Goal: Task Accomplishment & Management: Use online tool/utility

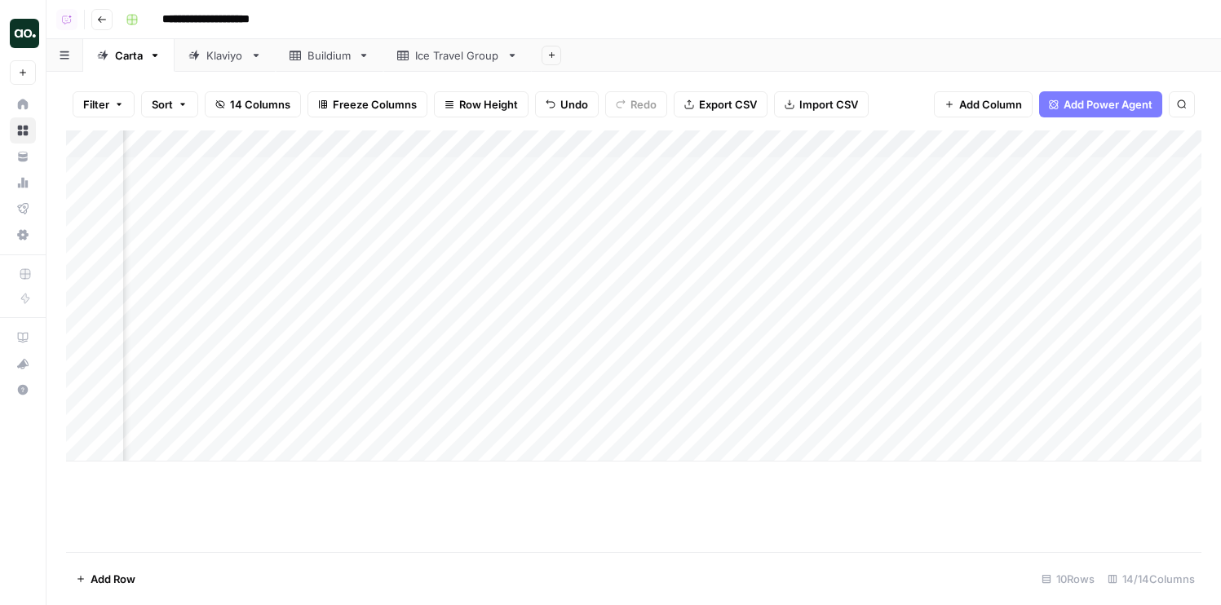
scroll to position [0, 269]
click at [281, 151] on div "Add Column" at bounding box center [634, 296] width 1136 height 331
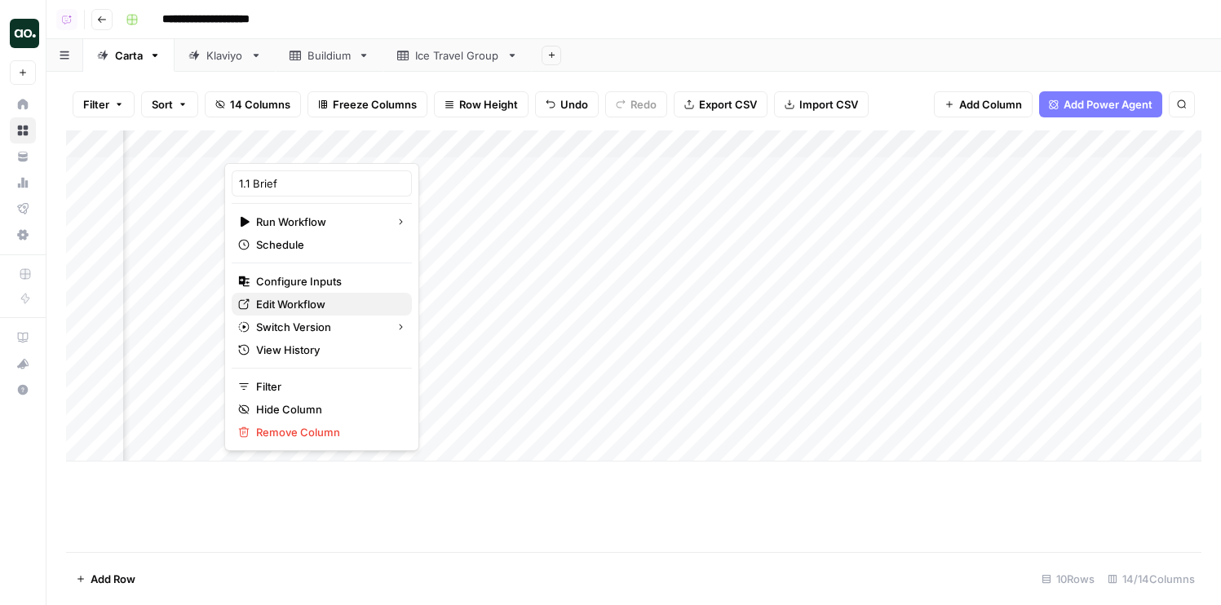
click at [281, 299] on span "Edit Workflow" at bounding box center [327, 304] width 143 height 16
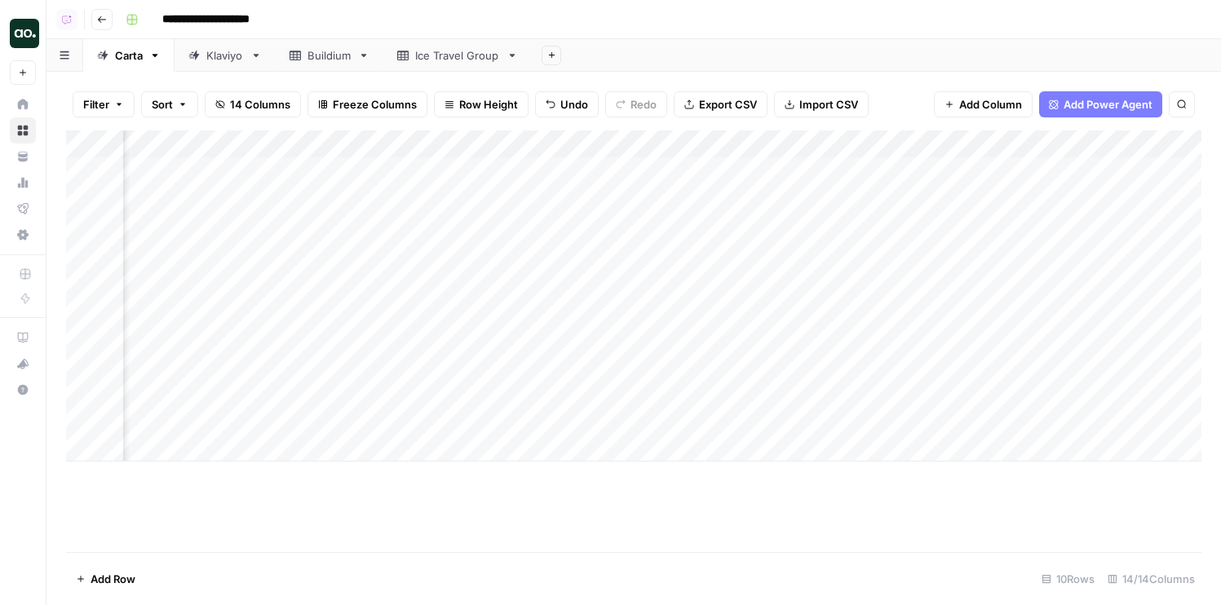
click at [857, 140] on div "Add Column" at bounding box center [634, 296] width 1136 height 331
click at [855, 299] on span "Remove Column" at bounding box center [915, 304] width 143 height 16
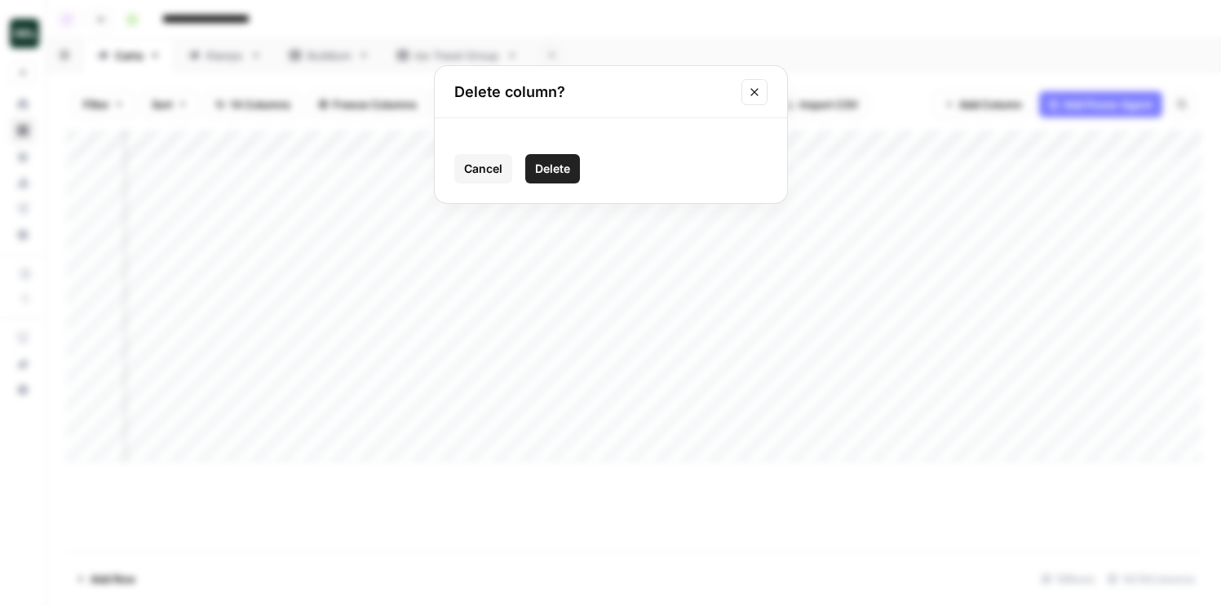
click at [562, 173] on span "Delete" at bounding box center [552, 169] width 35 height 16
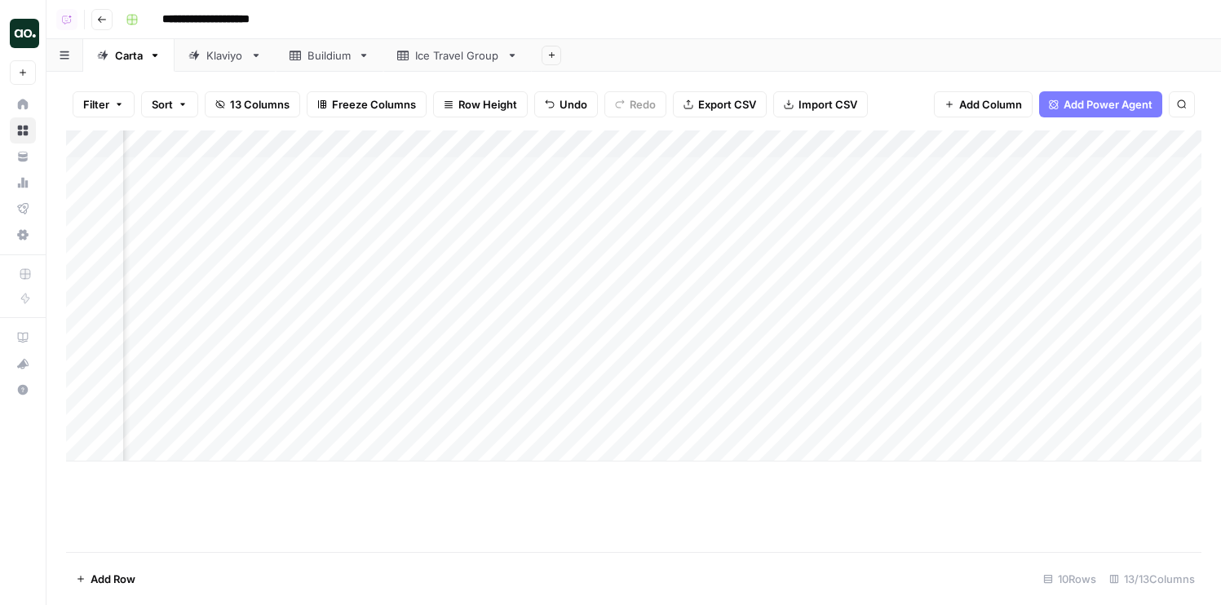
click at [762, 139] on div "Add Column" at bounding box center [634, 296] width 1136 height 331
click at [740, 300] on span "Remove Column" at bounding box center [768, 304] width 143 height 16
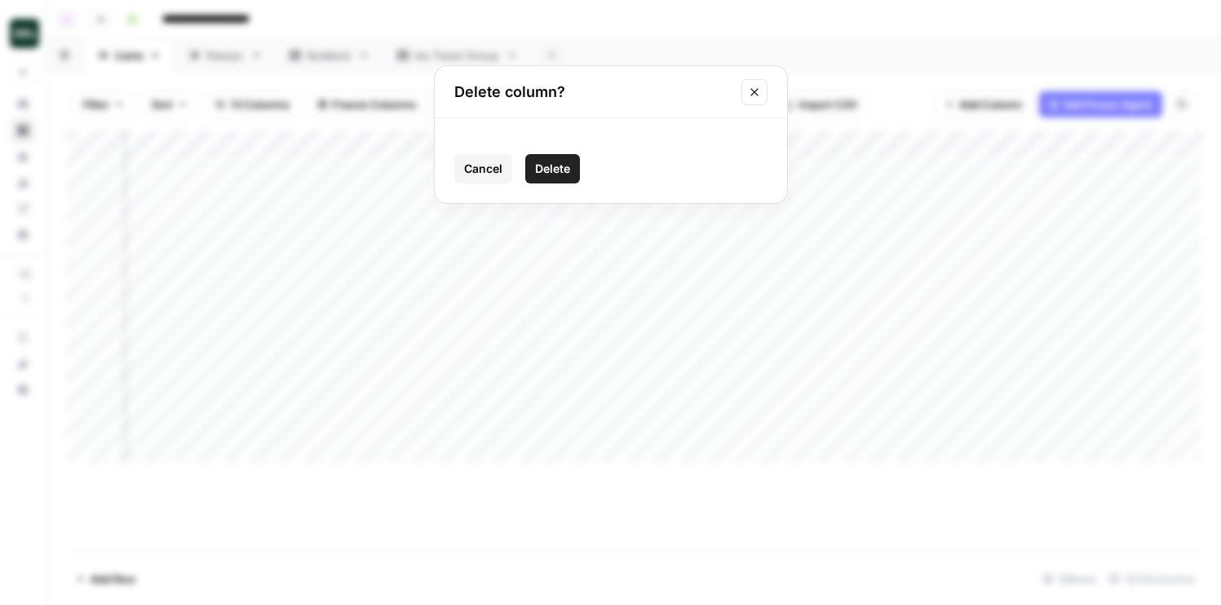
click at [551, 173] on span "Delete" at bounding box center [552, 169] width 35 height 16
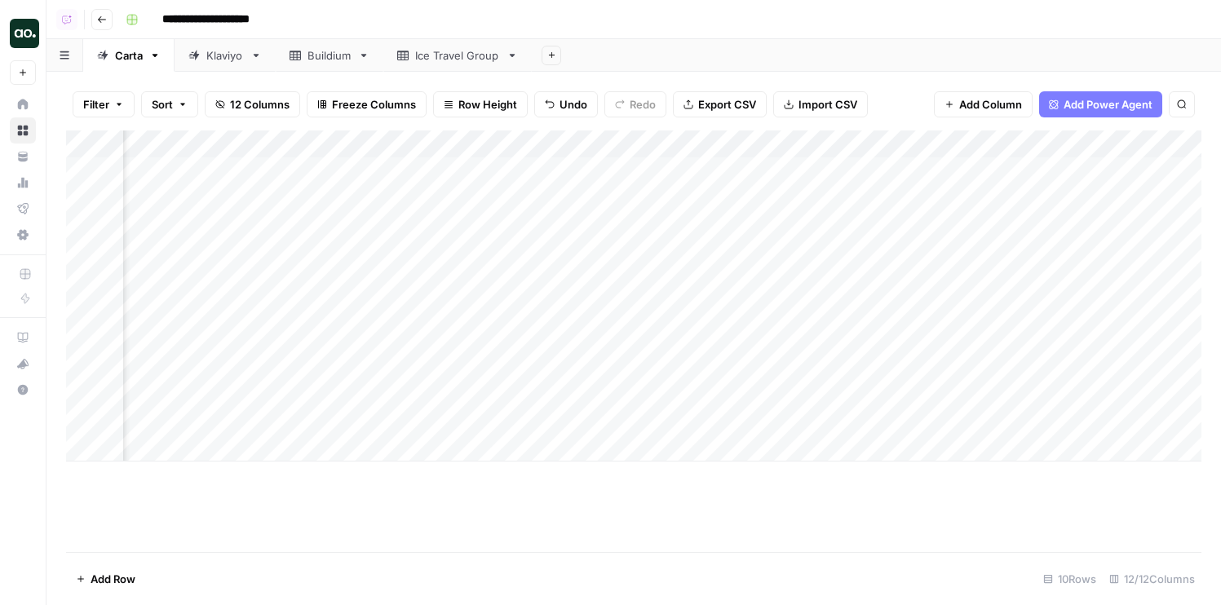
click at [733, 141] on div "Add Column" at bounding box center [634, 296] width 1136 height 331
click at [734, 311] on span "Remove Column" at bounding box center [768, 304] width 143 height 16
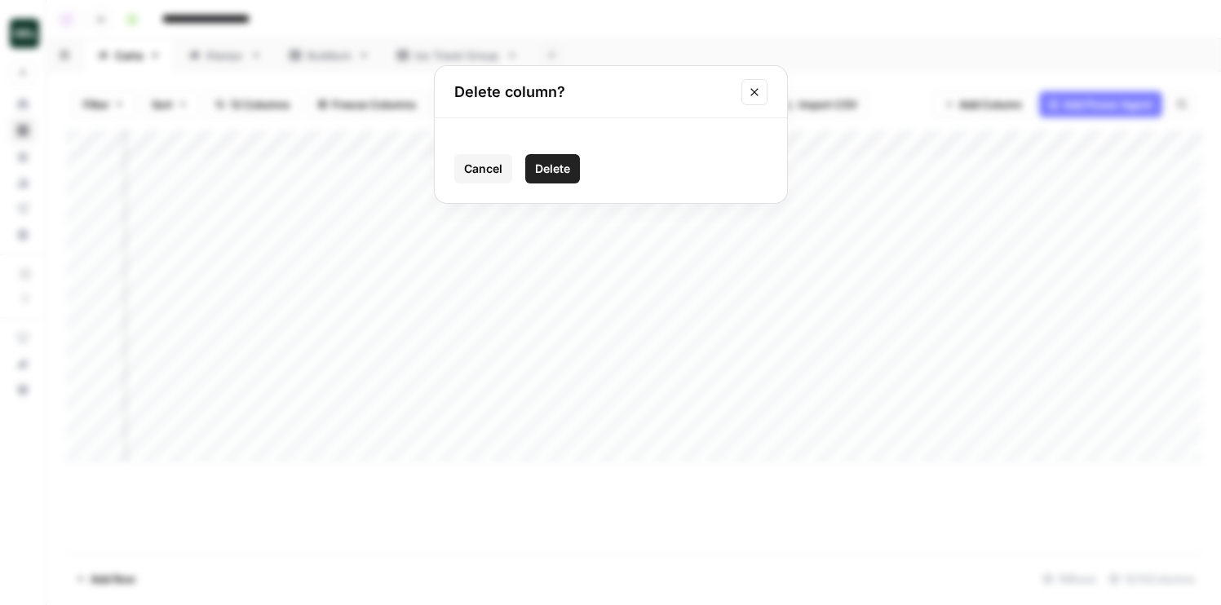
click at [563, 155] on button "Delete" at bounding box center [552, 168] width 55 height 29
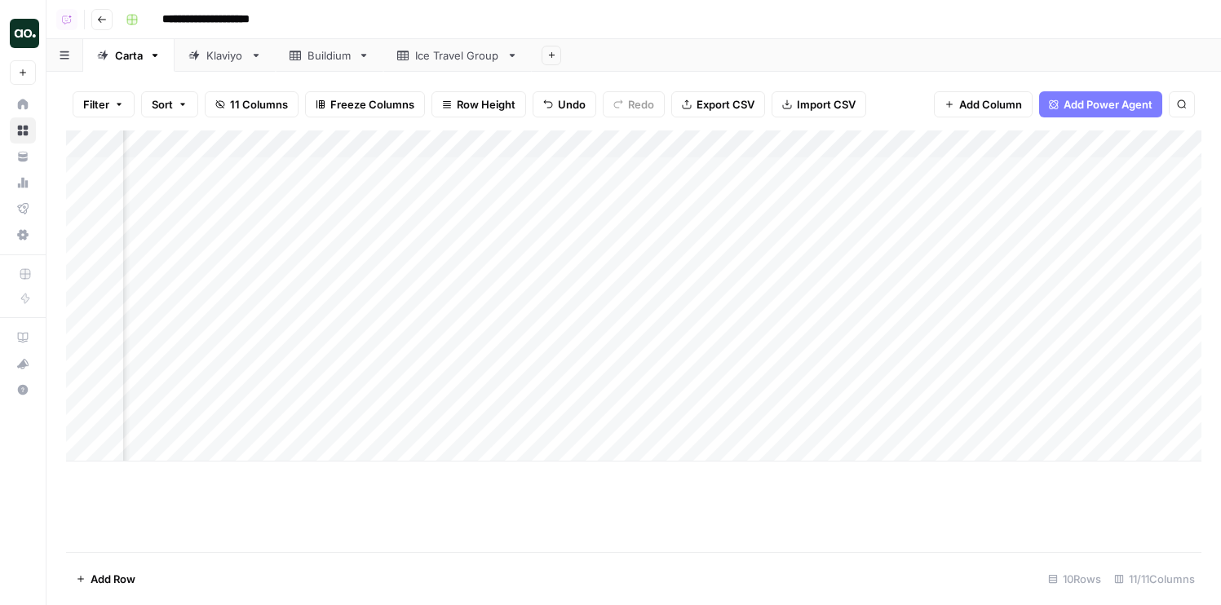
scroll to position [0, 446]
click at [417, 143] on div "Add Column" at bounding box center [634, 296] width 1136 height 331
click at [369, 183] on input "SERP Table" at bounding box center [439, 183] width 166 height 16
type input "Header Table"
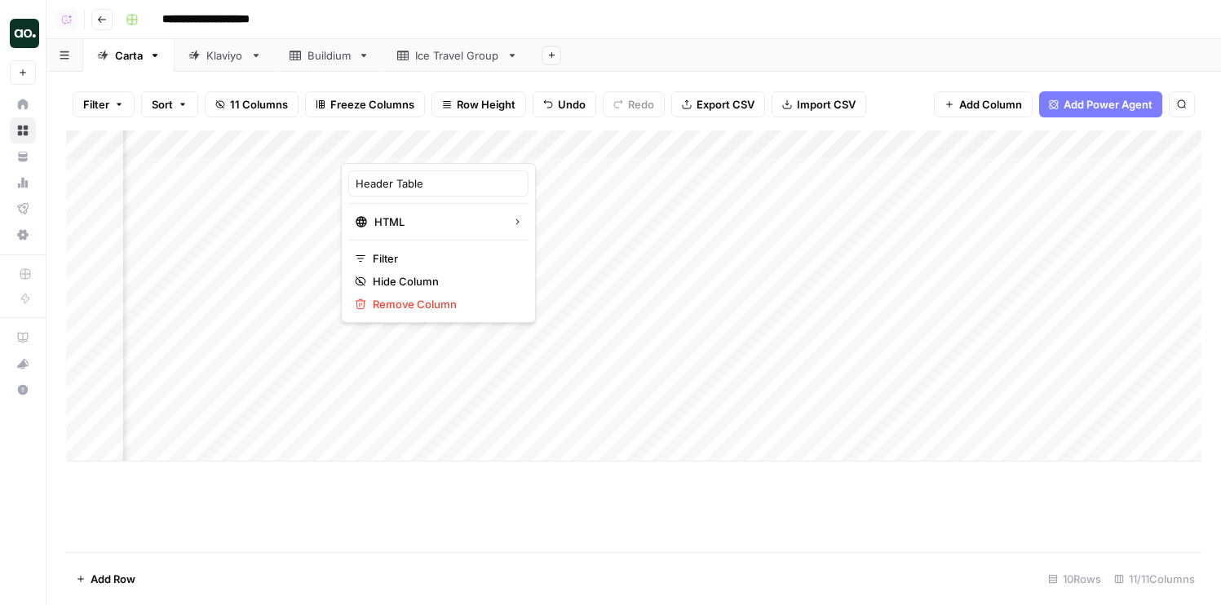
click at [618, 56] on div "Add Sheet" at bounding box center [876, 55] width 689 height 33
click at [395, 140] on div "Add Column" at bounding box center [634, 296] width 1136 height 331
click at [378, 172] on div "SERP Table" at bounding box center [438, 183] width 180 height 26
click at [378, 175] on input "SERP Table" at bounding box center [439, 183] width 166 height 16
click at [378, 180] on input "SERP Table" at bounding box center [439, 183] width 166 height 16
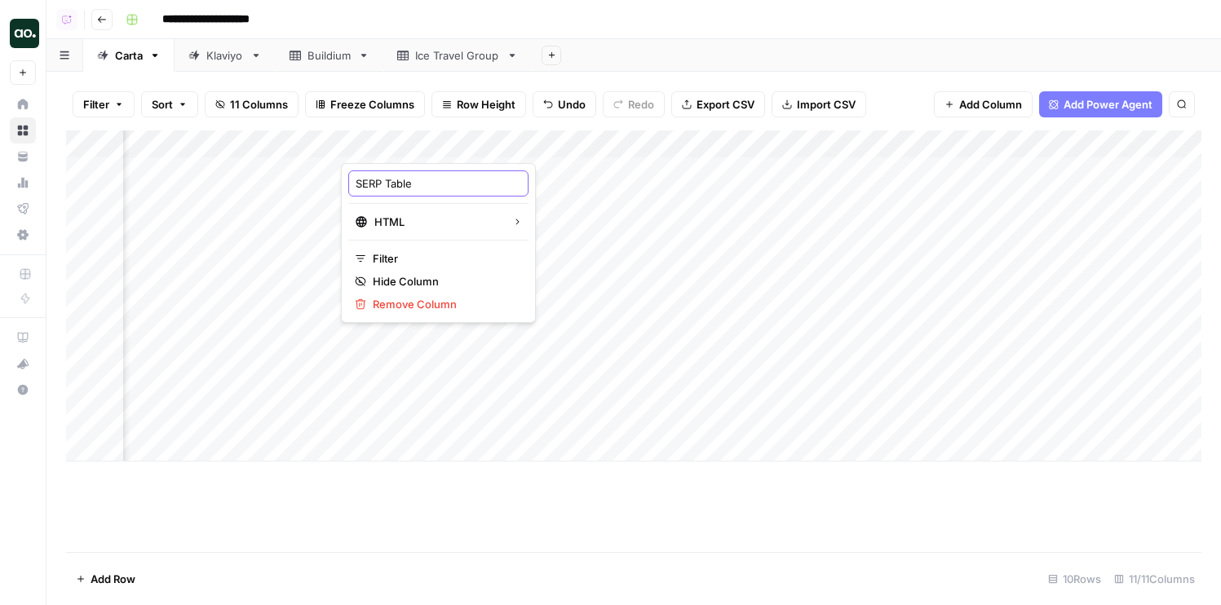
click at [378, 180] on input "SERP Table" at bounding box center [439, 183] width 166 height 16
type input "Header Table"
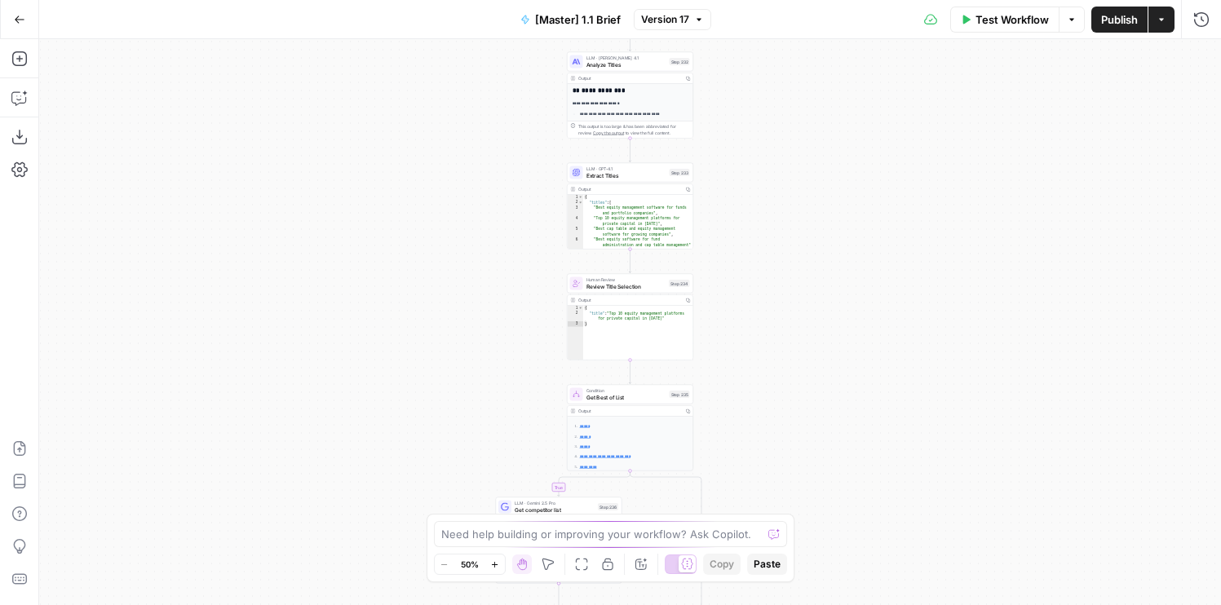
drag, startPoint x: 754, startPoint y: 427, endPoint x: 722, endPoint y: 315, distance: 116.2
click at [716, 76] on div "true false true false Workflow Set Inputs Inputs Run Code · Python Get SERP Par…" at bounding box center [630, 322] width 1182 height 566
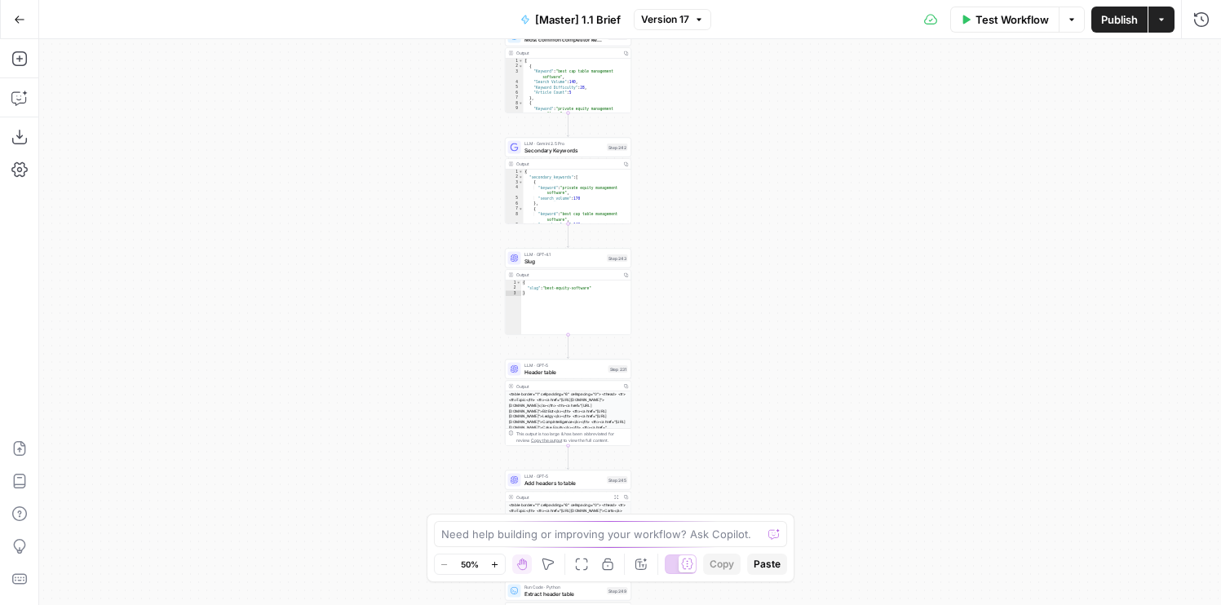
drag, startPoint x: 738, startPoint y: 409, endPoint x: 714, endPoint y: 153, distance: 257.3
click at [714, 100] on div "true false true false Workflow Set Inputs Inputs Run Code · Python Get SERP Par…" at bounding box center [630, 322] width 1182 height 566
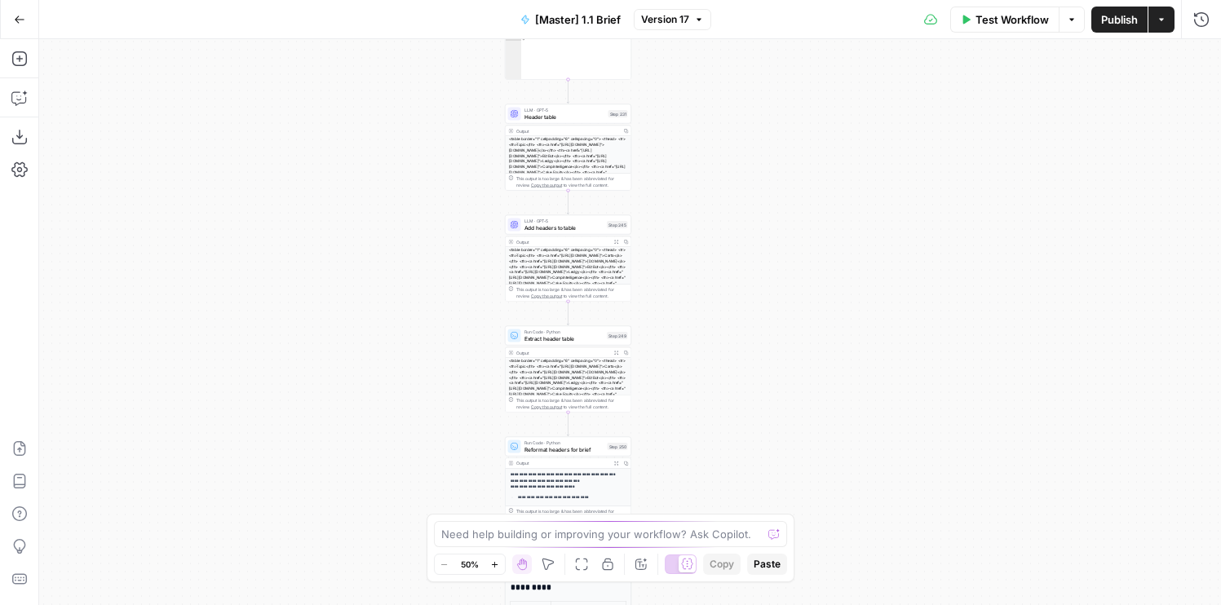
drag, startPoint x: 714, startPoint y: 447, endPoint x: 714, endPoint y: 146, distance: 301.0
click at [714, 91] on div "true false true false Workflow Set Inputs Inputs Run Code · Python Get SERP Par…" at bounding box center [630, 322] width 1182 height 566
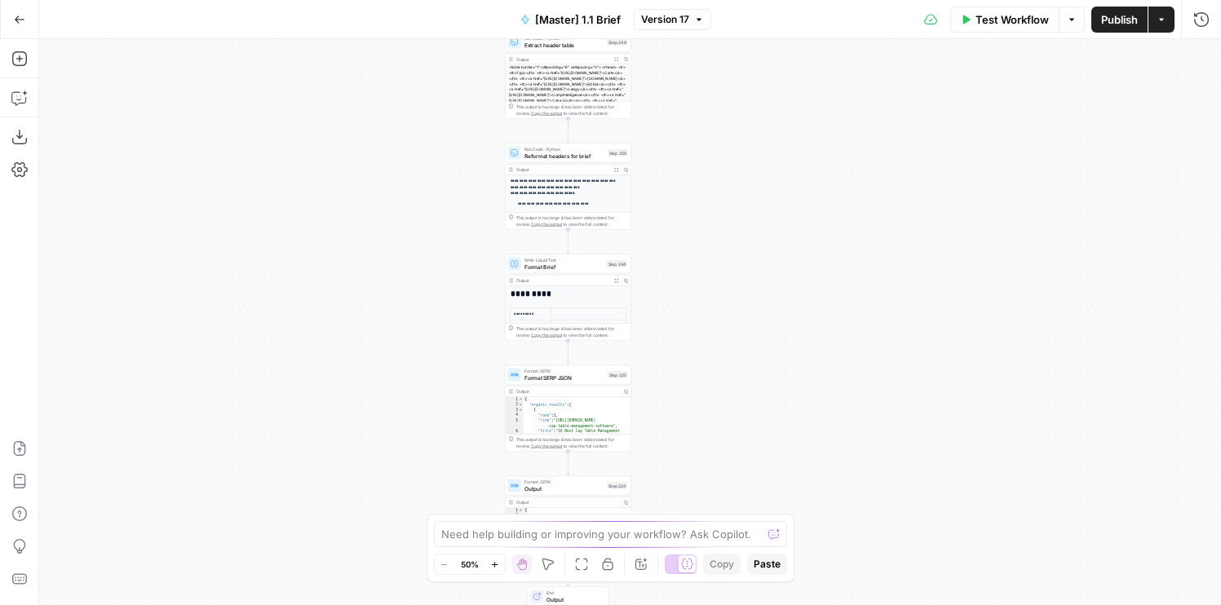
drag, startPoint x: 714, startPoint y: 407, endPoint x: 714, endPoint y: 160, distance: 247.2
click at [714, 158] on div "true false true false Workflow Set Inputs Inputs Run Code · Python Get SERP Par…" at bounding box center [630, 322] width 1182 height 566
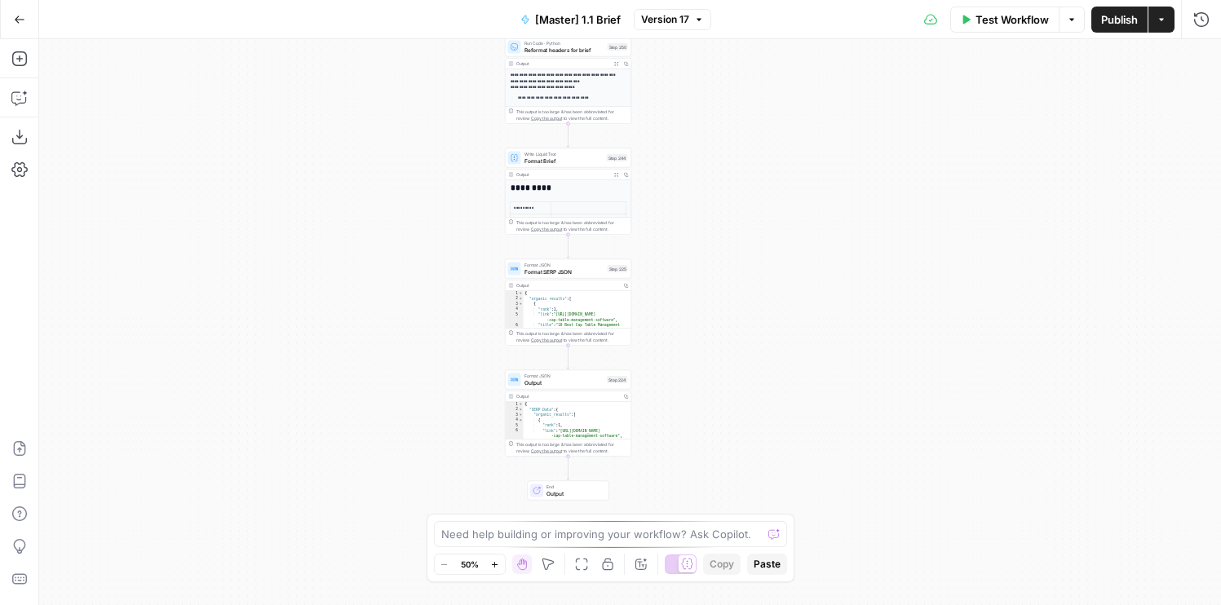
drag, startPoint x: 704, startPoint y: 348, endPoint x: 704, endPoint y: 277, distance: 70.2
click at [704, 277] on div "true false true false Workflow Set Inputs Inputs Run Code · Python Get SERP Par…" at bounding box center [630, 322] width 1182 height 566
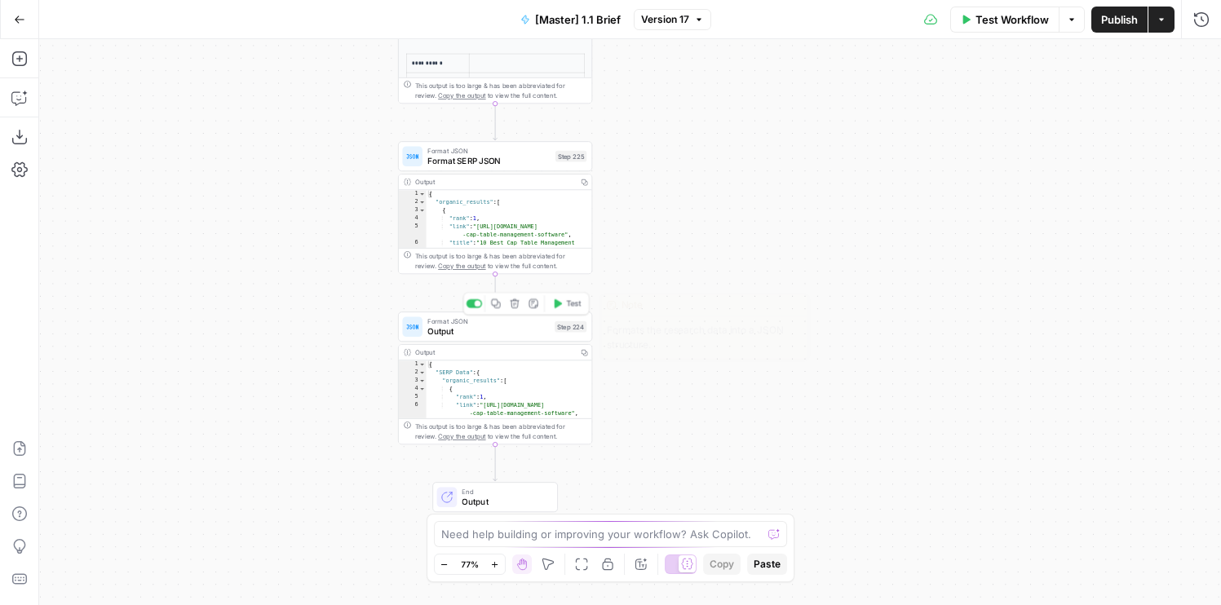
click at [496, 331] on span "Output" at bounding box center [488, 331] width 122 height 12
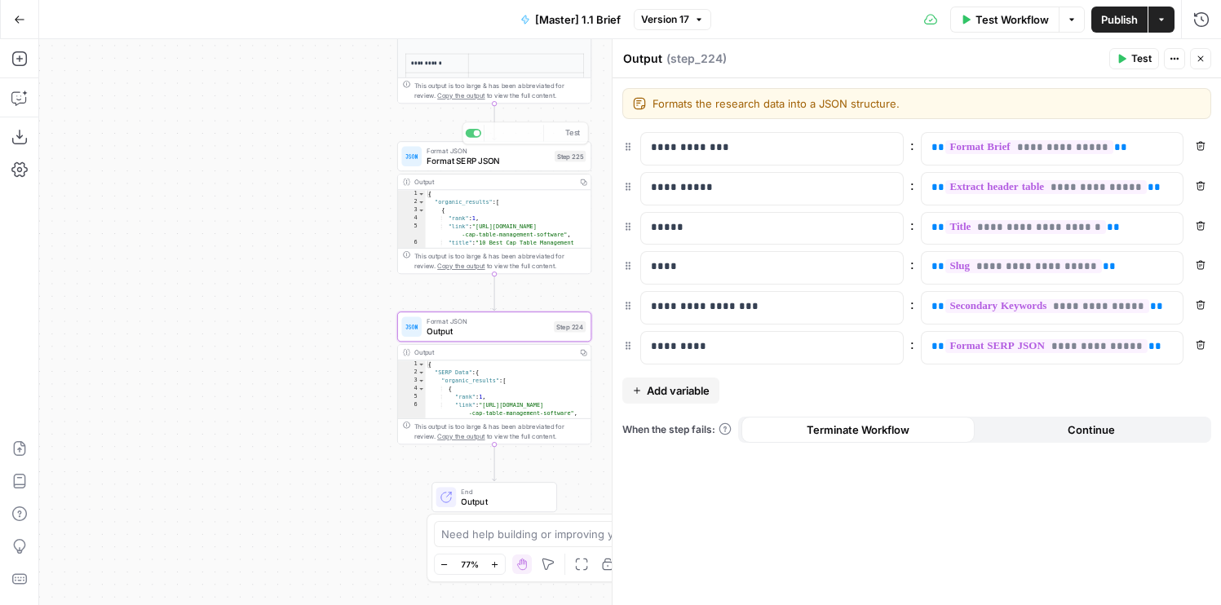
drag, startPoint x: 325, startPoint y: 199, endPoint x: 170, endPoint y: 423, distance: 272.0
click at [170, 423] on div "false true true false Workflow Set Inputs Inputs Run Code · Python Get SERP Par…" at bounding box center [630, 322] width 1182 height 566
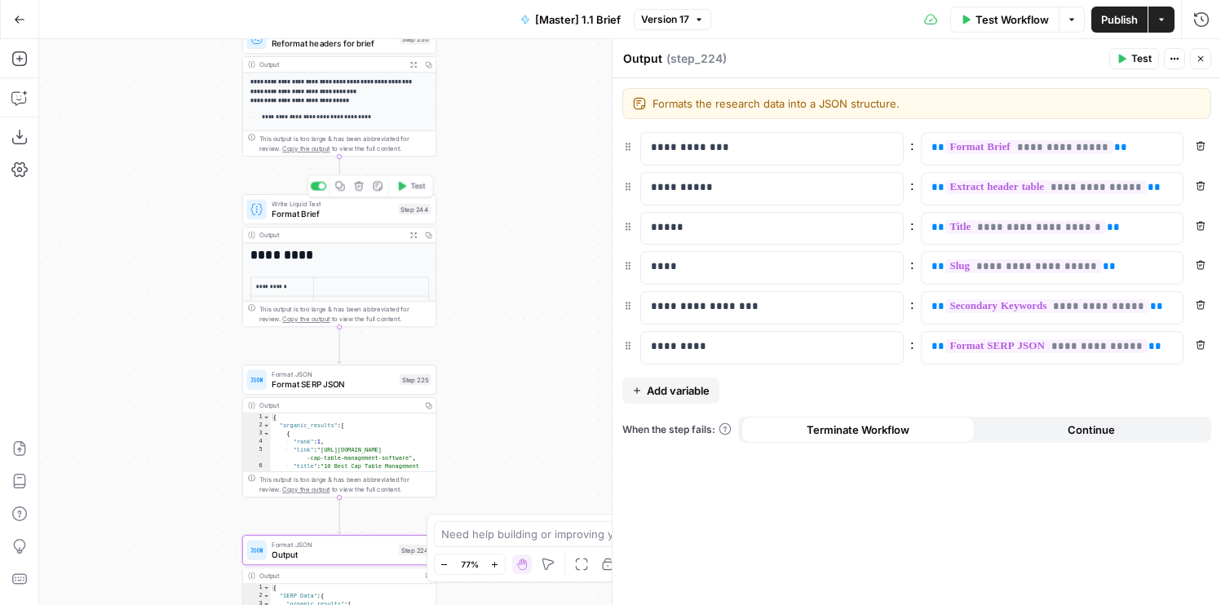
click at [284, 218] on span "Format Brief" at bounding box center [333, 213] width 122 height 12
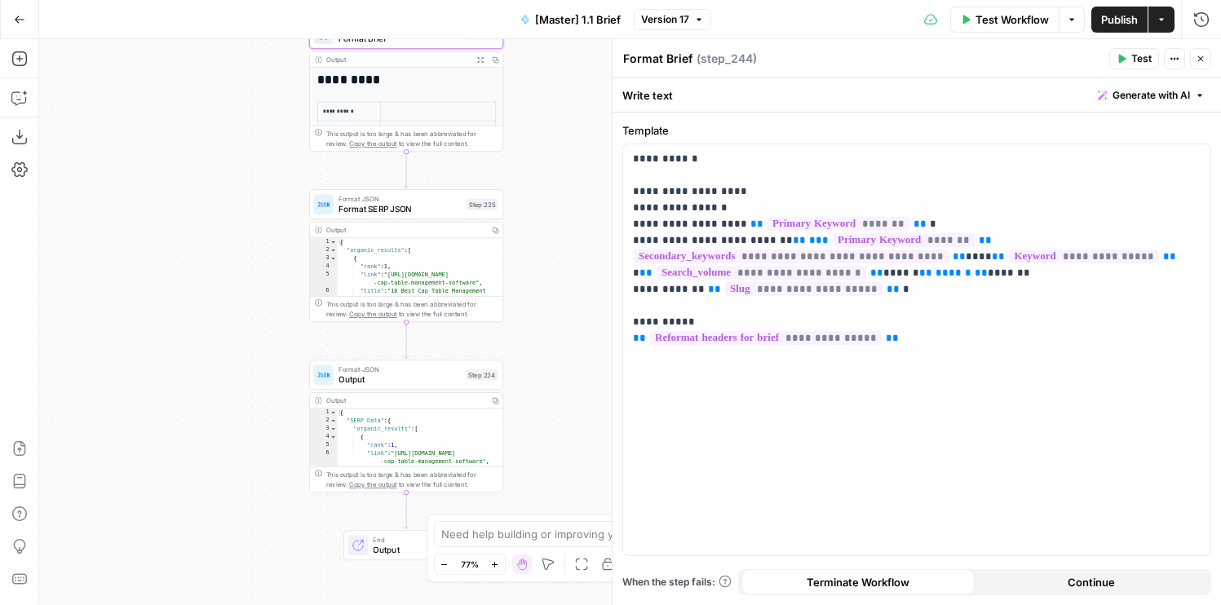
drag, startPoint x: 487, startPoint y: 365, endPoint x: 553, endPoint y: 190, distance: 187.4
click at [553, 190] on div "false true true false Workflow Set Inputs Inputs Run Code · Python Get SERP Par…" at bounding box center [630, 322] width 1182 height 566
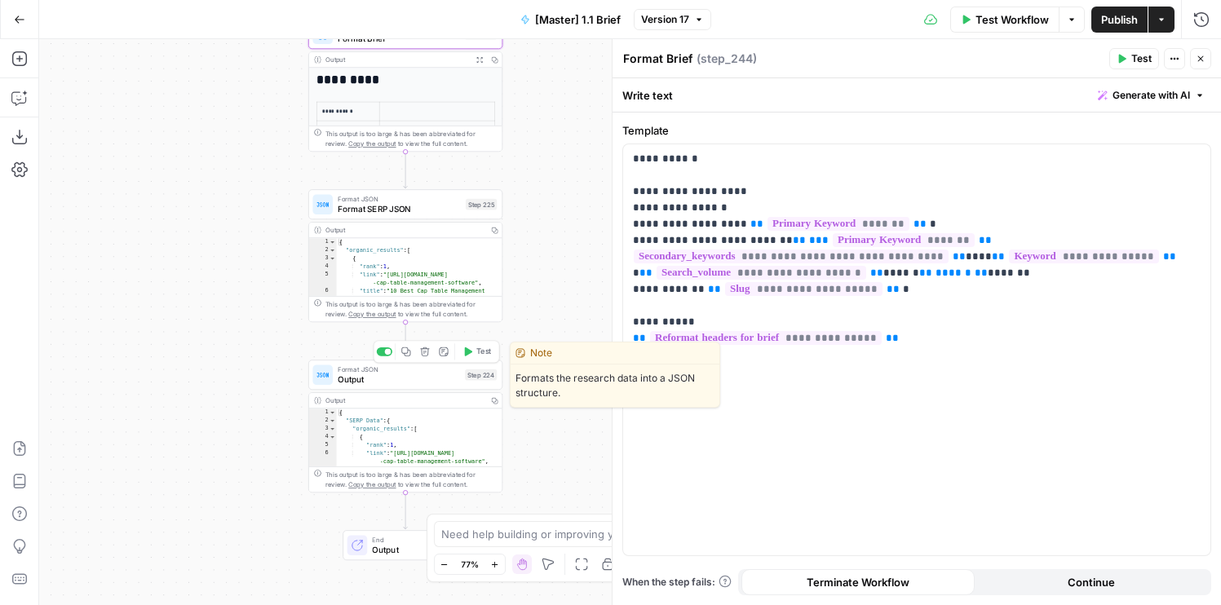
click at [349, 375] on span "Output" at bounding box center [399, 379] width 122 height 12
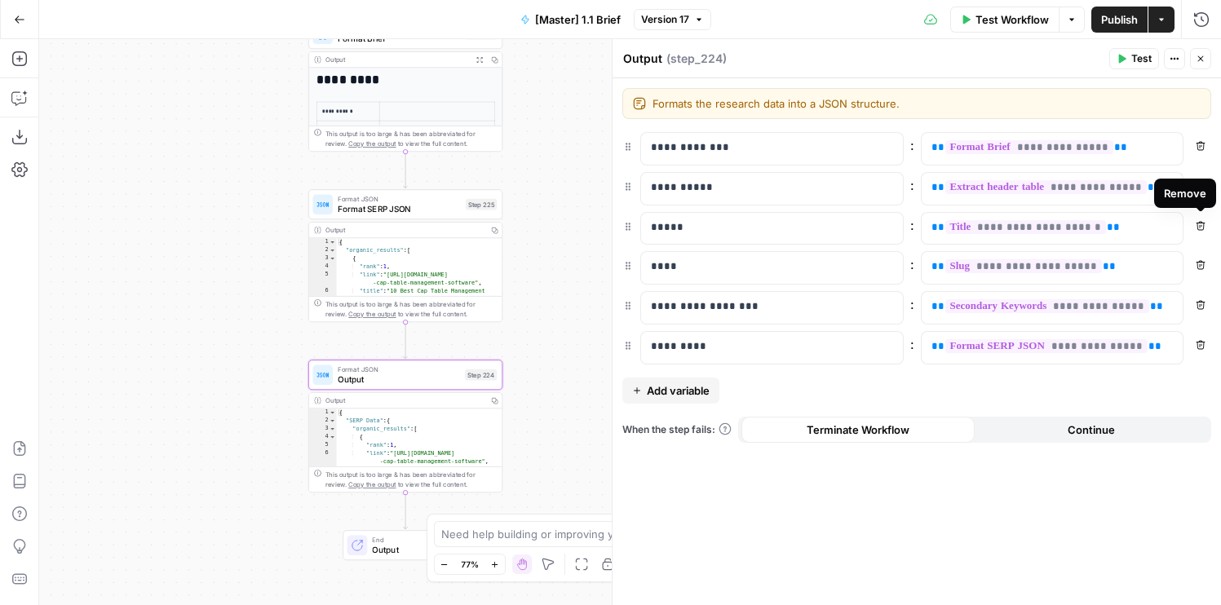
click at [1198, 226] on icon "button" at bounding box center [1201, 225] width 9 height 9
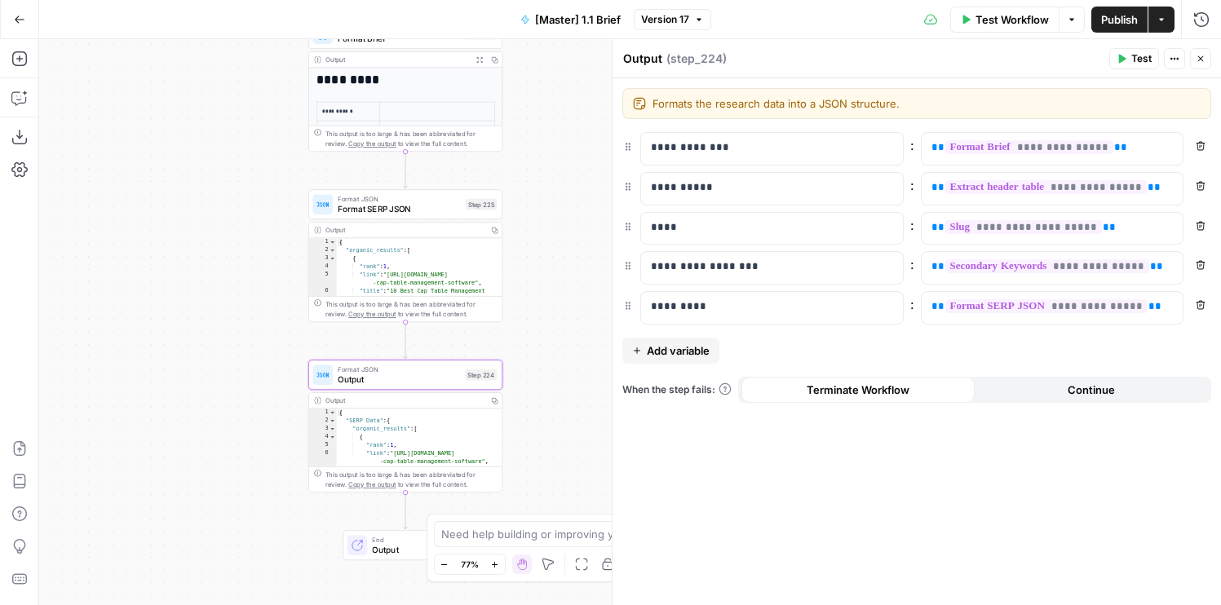
click at [1198, 226] on icon "button" at bounding box center [1201, 225] width 9 height 9
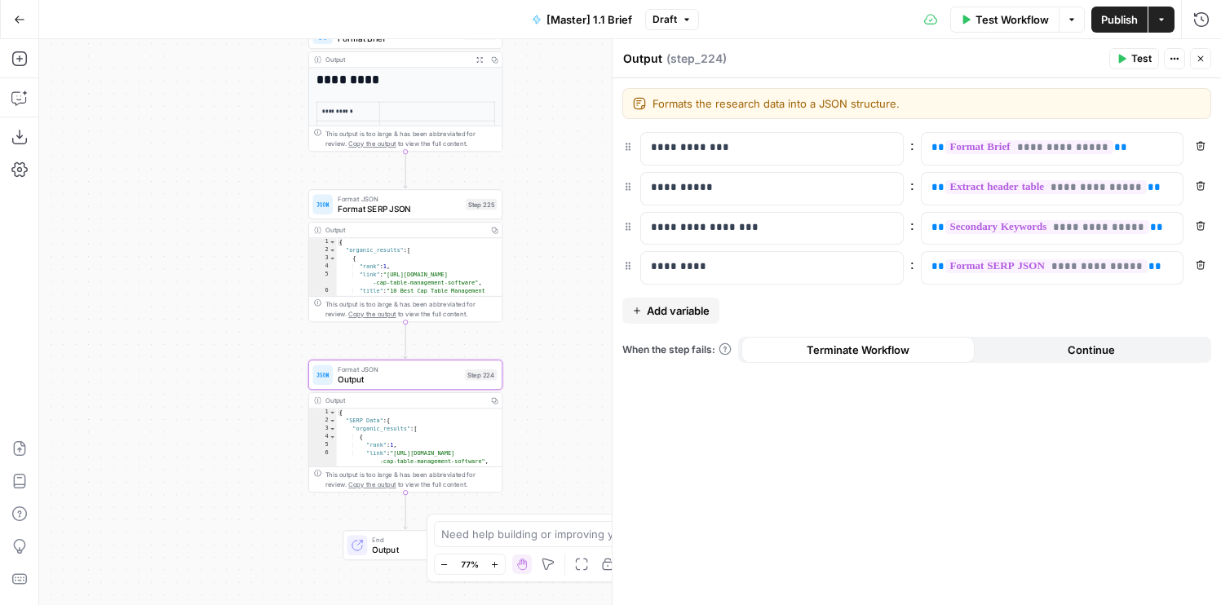
click at [1198, 226] on icon "button" at bounding box center [1201, 225] width 9 height 9
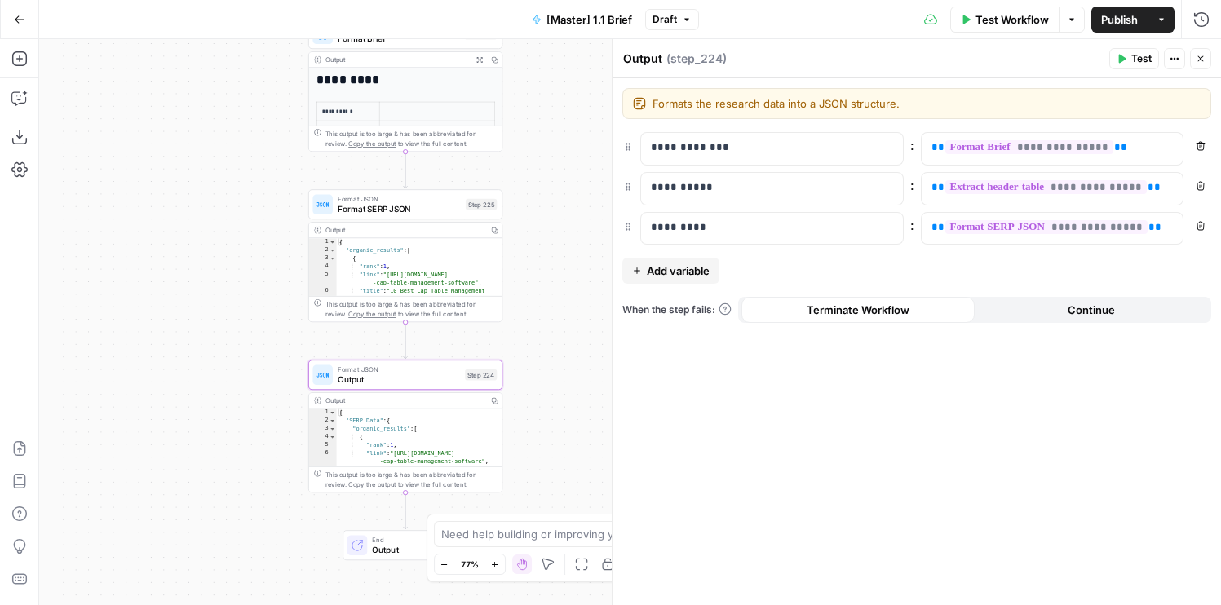
click at [1202, 63] on icon "button" at bounding box center [1201, 59] width 10 height 10
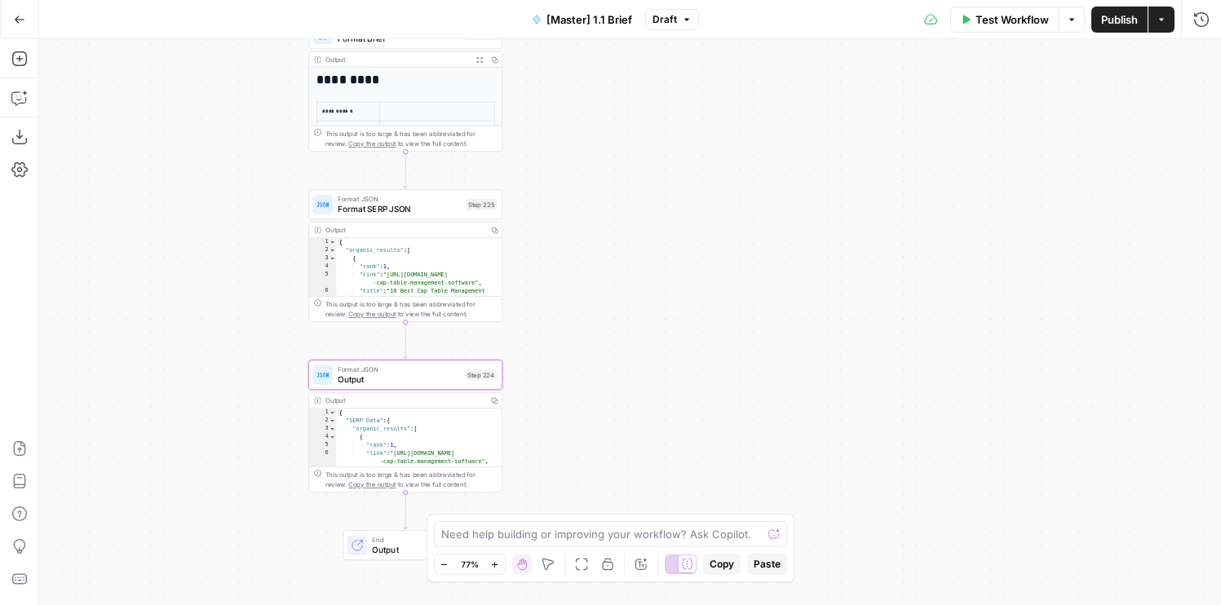
click at [1107, 27] on span "Publish" at bounding box center [1119, 19] width 37 height 16
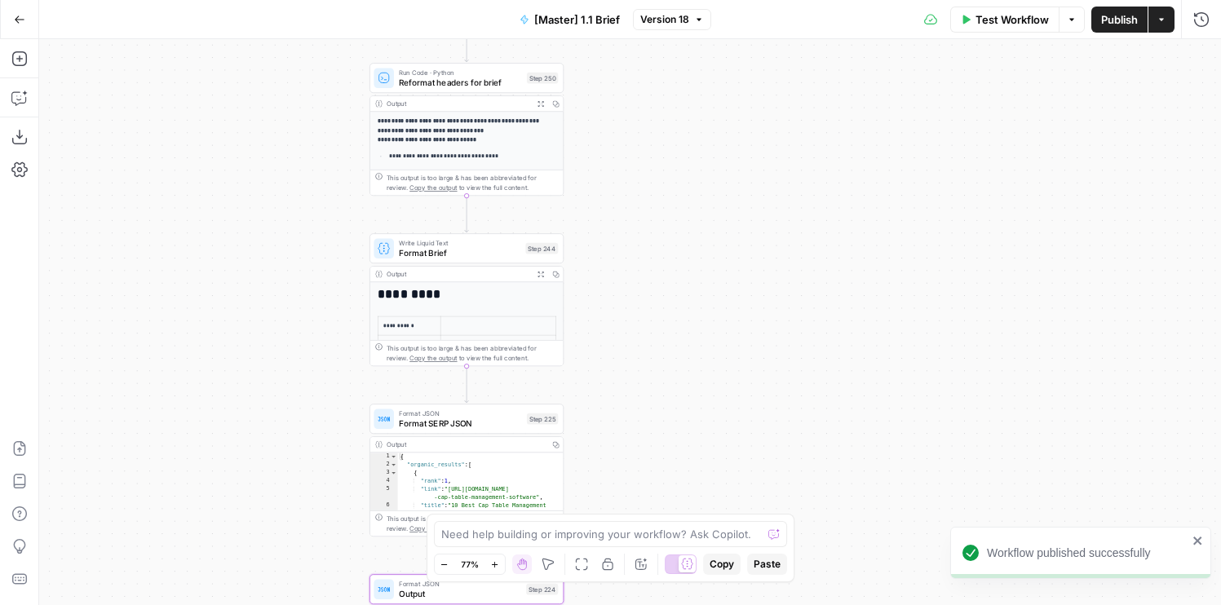
drag, startPoint x: 652, startPoint y: 61, endPoint x: 723, endPoint y: 297, distance: 246.2
click at [722, 295] on div "false true true false Workflow Set Inputs Inputs Run Code · Python Get SERP Par…" at bounding box center [630, 322] width 1182 height 566
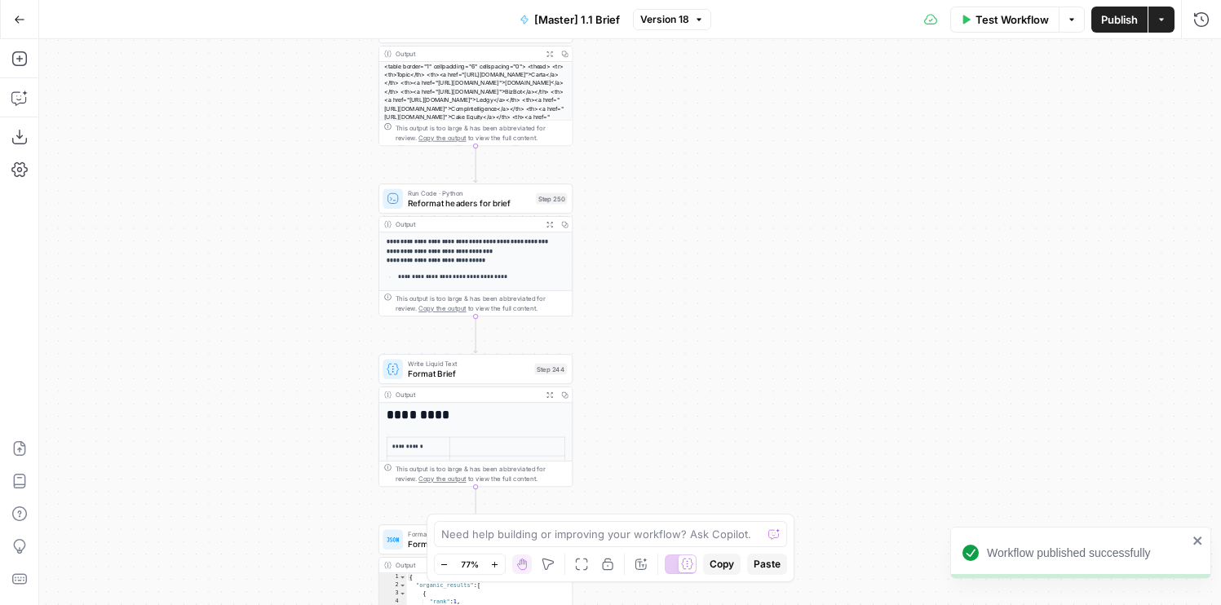
drag, startPoint x: 716, startPoint y: 113, endPoint x: 721, endPoint y: 424, distance: 310.8
click at [720, 423] on div "false true true false Workflow Set Inputs Inputs Run Code · Python Get SERP Par…" at bounding box center [630, 322] width 1182 height 566
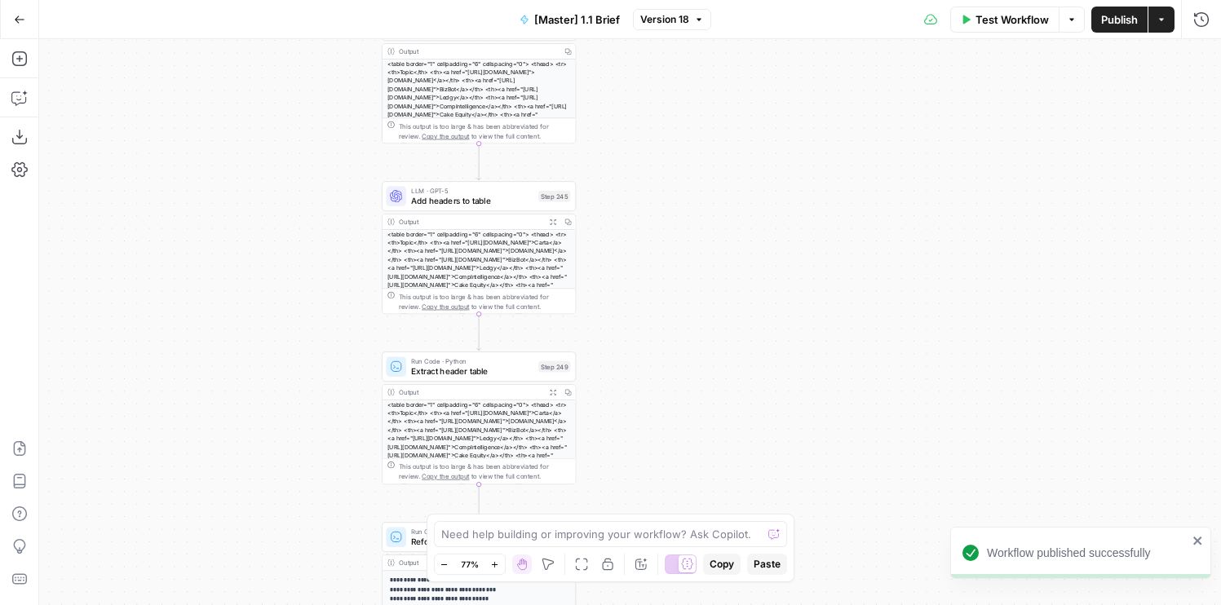
drag, startPoint x: 709, startPoint y: 147, endPoint x: 708, endPoint y: 527, distance: 380.1
click at [708, 525] on body "Workflow published successfully AirOps Builders New Home Browse Your Data Usage…" at bounding box center [610, 302] width 1221 height 605
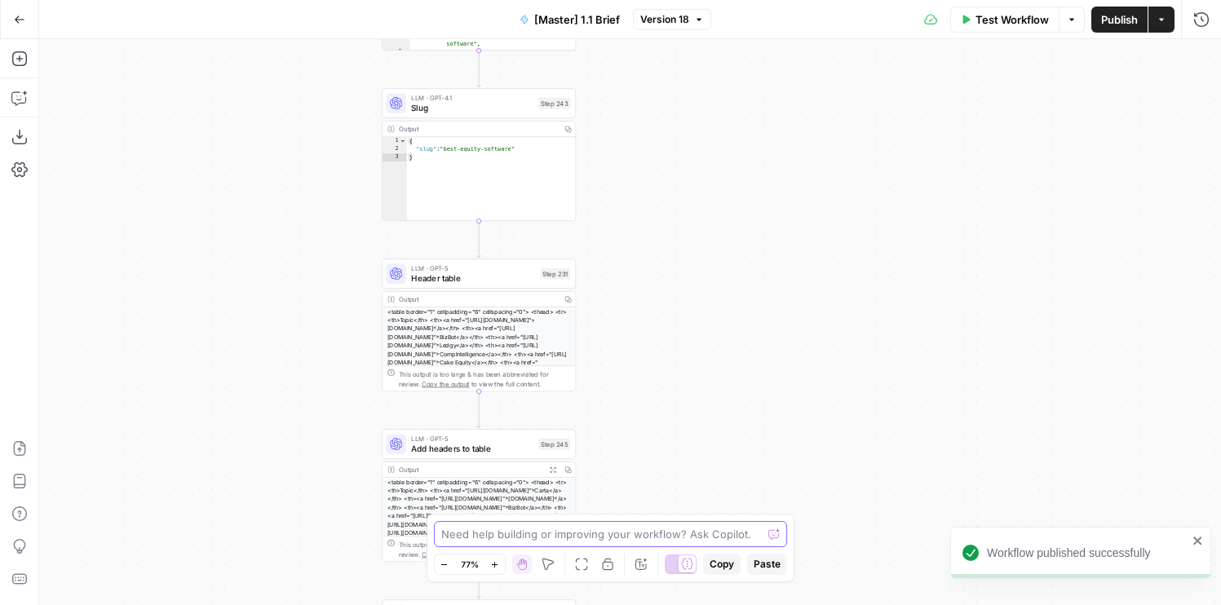
click at [708, 521] on div "Need help building or improving your workflow? Ask Copilot." at bounding box center [611, 534] width 354 height 26
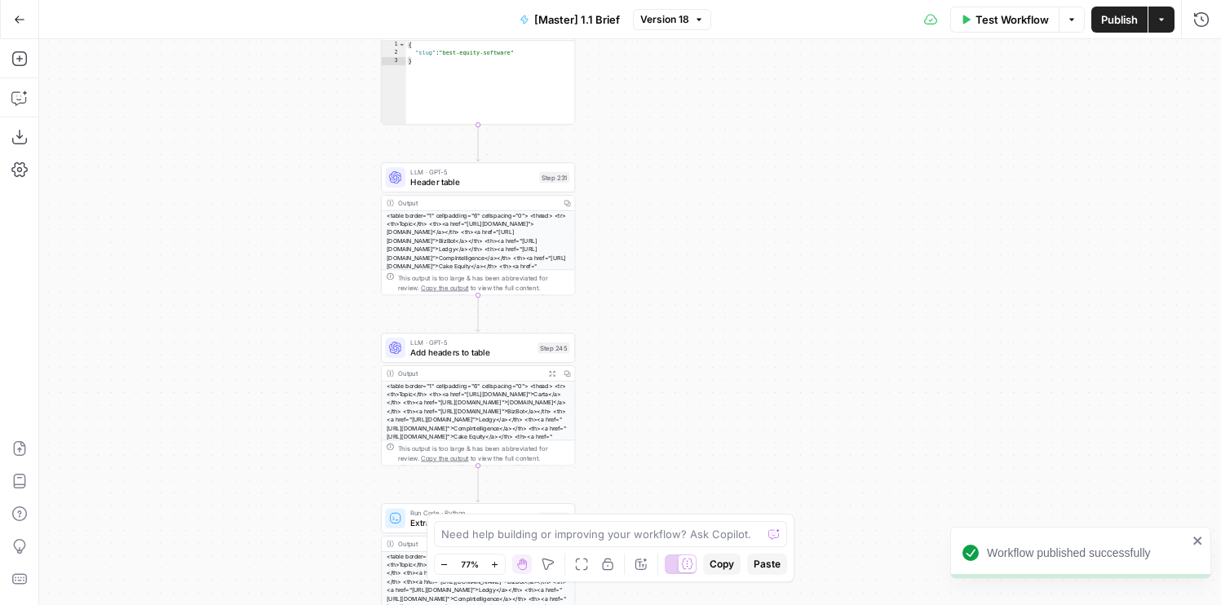
drag, startPoint x: 699, startPoint y: 478, endPoint x: 697, endPoint y: 104, distance: 374.4
click at [697, 104] on div "false true true false Workflow Set Inputs Inputs Run Code · Python Get SERP Par…" at bounding box center [630, 322] width 1182 height 566
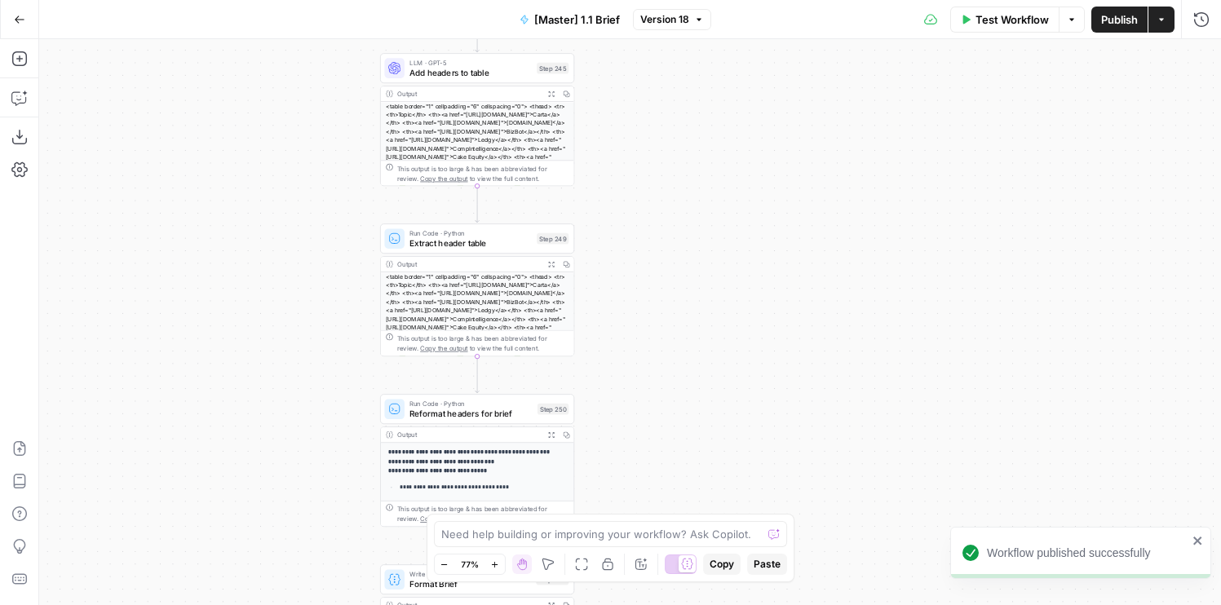
drag, startPoint x: 699, startPoint y: 413, endPoint x: 699, endPoint y: -3, distance: 416.0
click at [699, 0] on html "Workflow published successfully AirOps Builders New Home Browse Your Data Usage…" at bounding box center [610, 302] width 1221 height 605
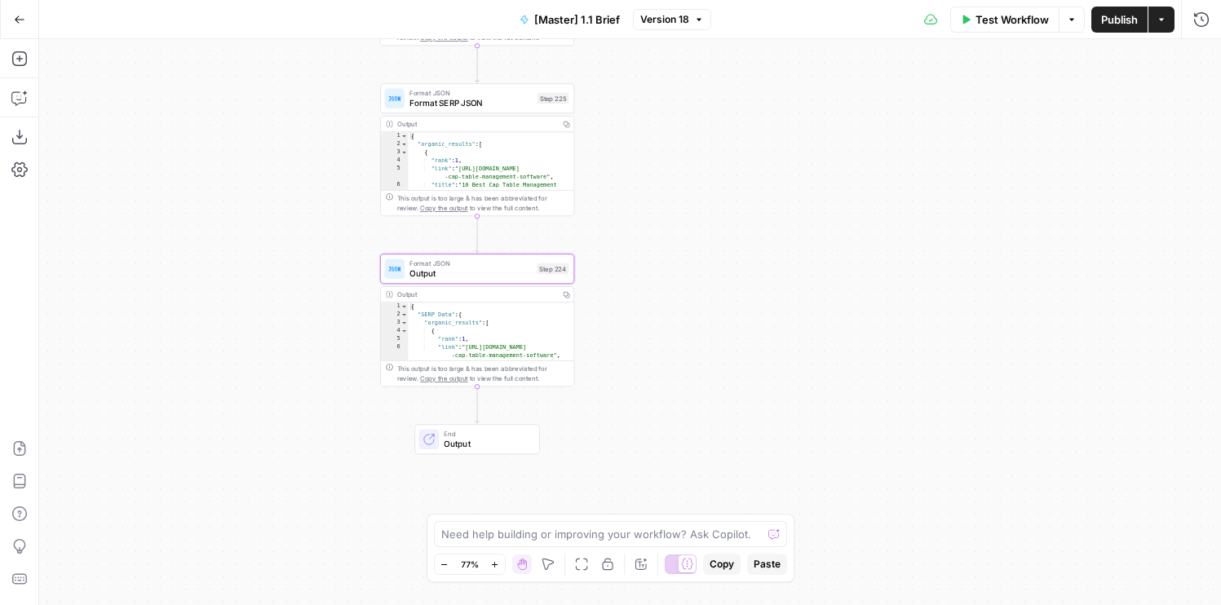
drag, startPoint x: 689, startPoint y: 299, endPoint x: 689, endPoint y: 61, distance: 237.4
click at [689, 61] on div "false true true false Workflow Set Inputs Inputs Run Code · Python Get SERP Par…" at bounding box center [630, 322] width 1182 height 566
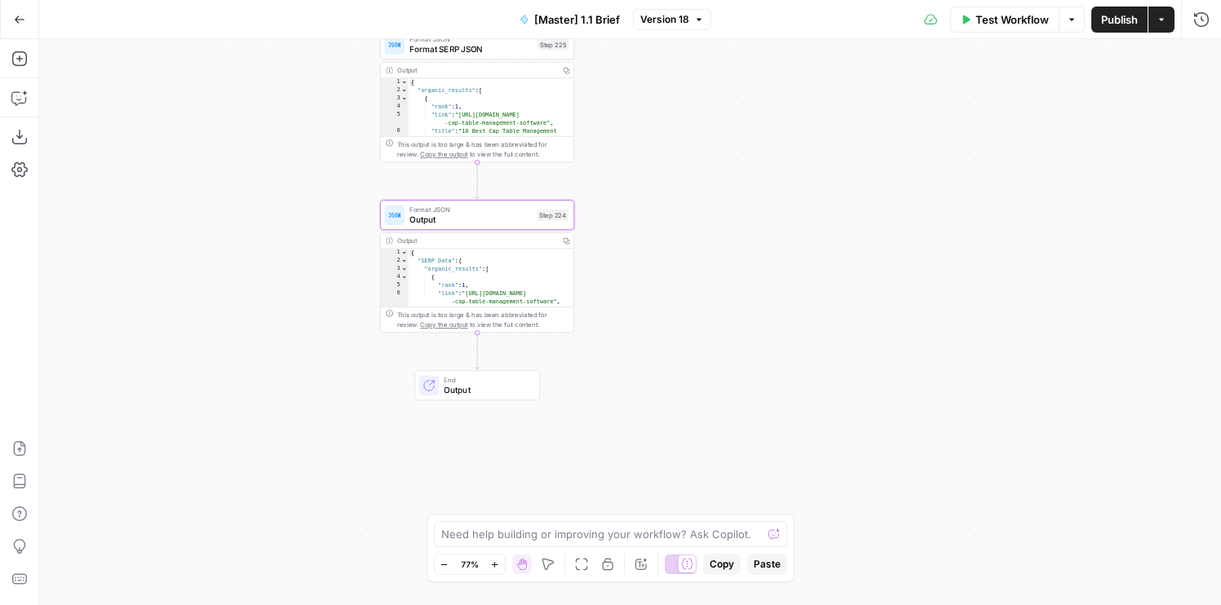
click at [983, 25] on span "Test Workflow" at bounding box center [1012, 19] width 73 height 16
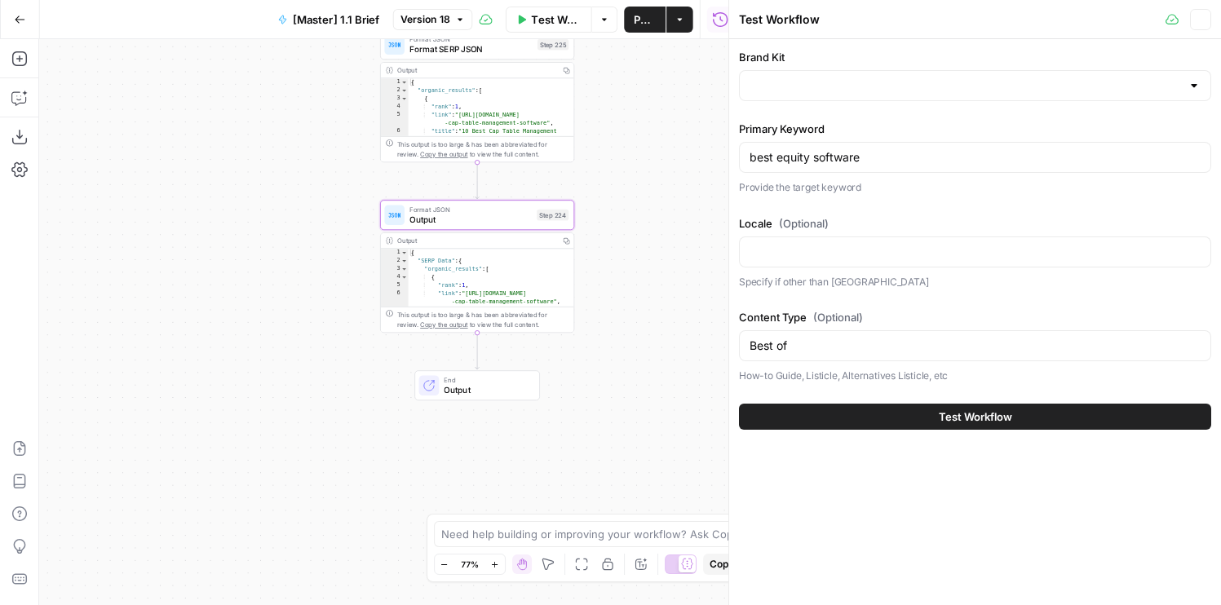
type input "Carta"
click at [1202, 19] on icon "button" at bounding box center [1201, 20] width 10 height 10
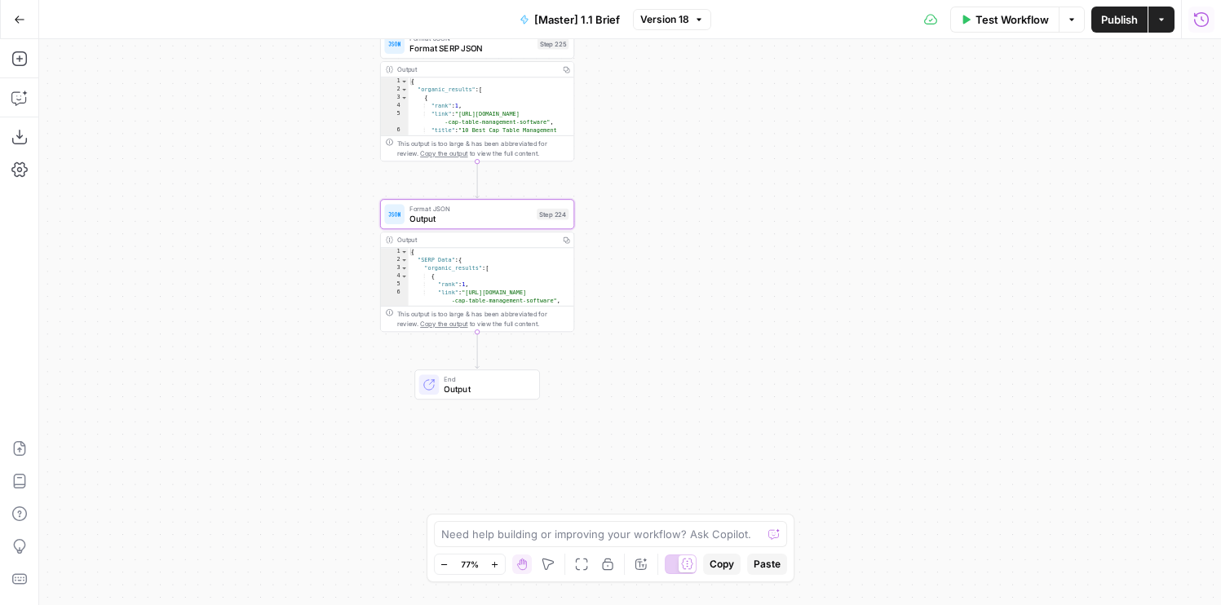
drag, startPoint x: 680, startPoint y: 152, endPoint x: 758, endPoint y: 395, distance: 255.2
click at [758, 395] on div "false true true false Workflow Set Inputs Inputs Run Code · Python Get SERP Par…" at bounding box center [630, 322] width 1182 height 566
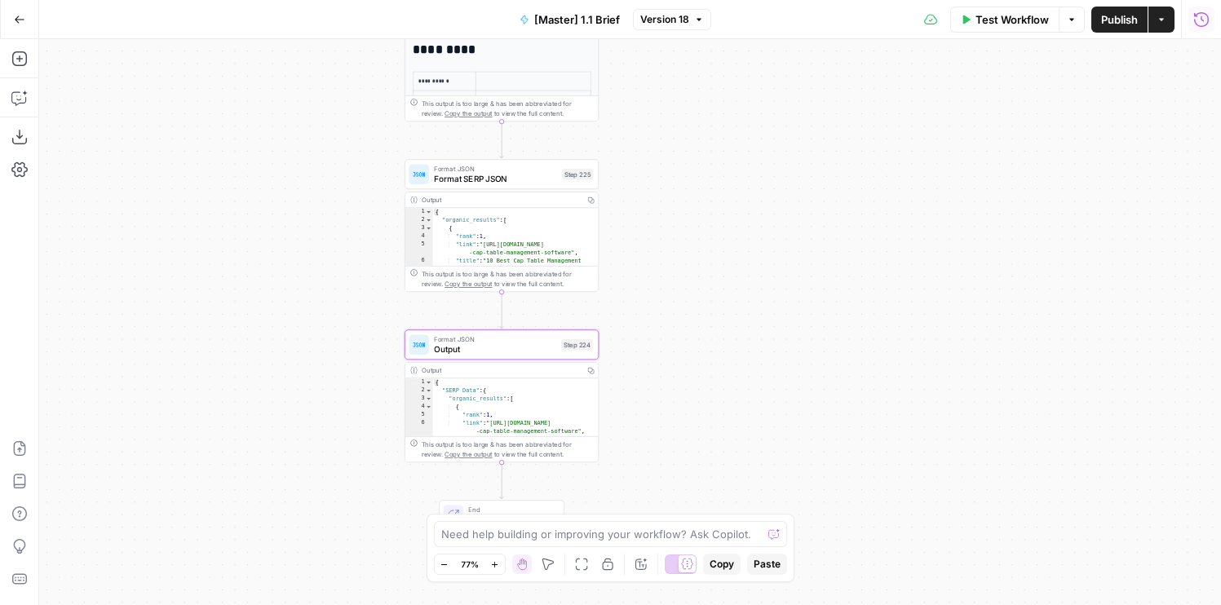
drag, startPoint x: 758, startPoint y: 395, endPoint x: 705, endPoint y: 282, distance: 124.4
click at [705, 282] on div "false true true false Workflow Set Inputs Inputs Run Code · Python Get SERP Par…" at bounding box center [630, 322] width 1182 height 566
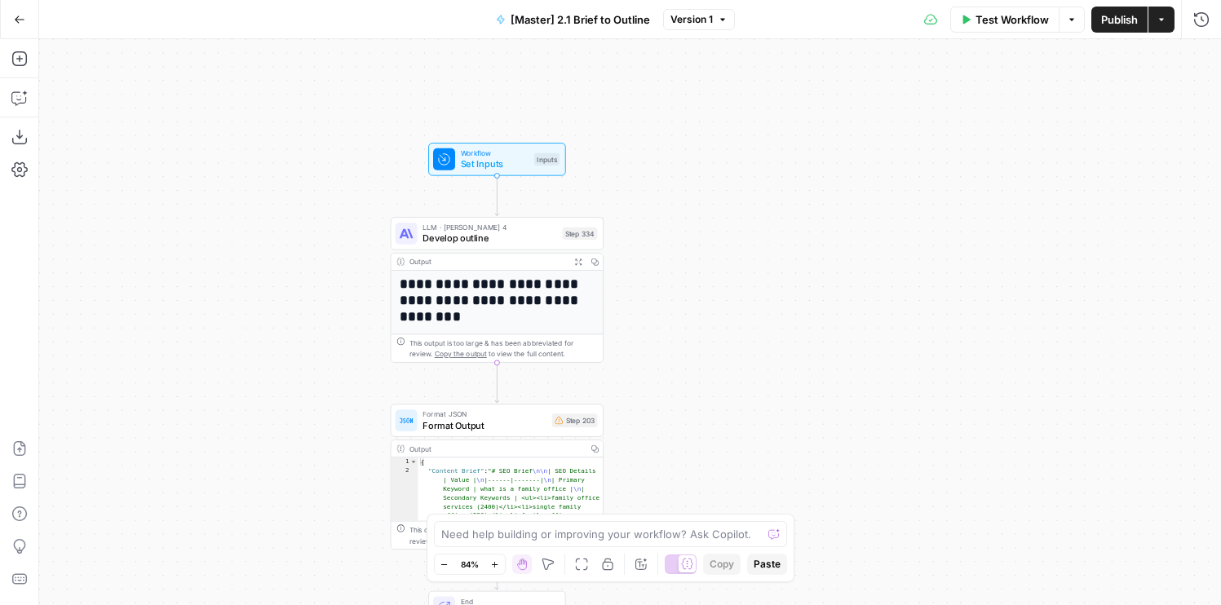
click at [489, 177] on div "**********" at bounding box center [630, 322] width 1182 height 566
click at [469, 166] on span "Set Inputs" at bounding box center [495, 164] width 68 height 14
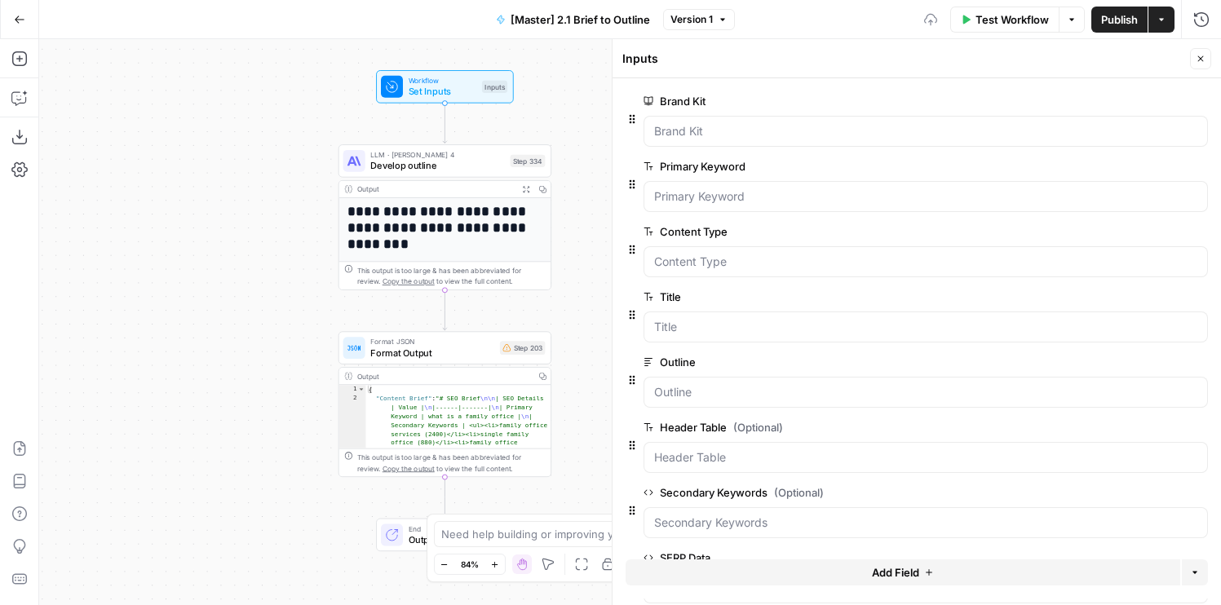
drag, startPoint x: 311, startPoint y: 225, endPoint x: 259, endPoint y: 153, distance: 89.4
click at [259, 153] on div "**********" at bounding box center [630, 322] width 1182 height 566
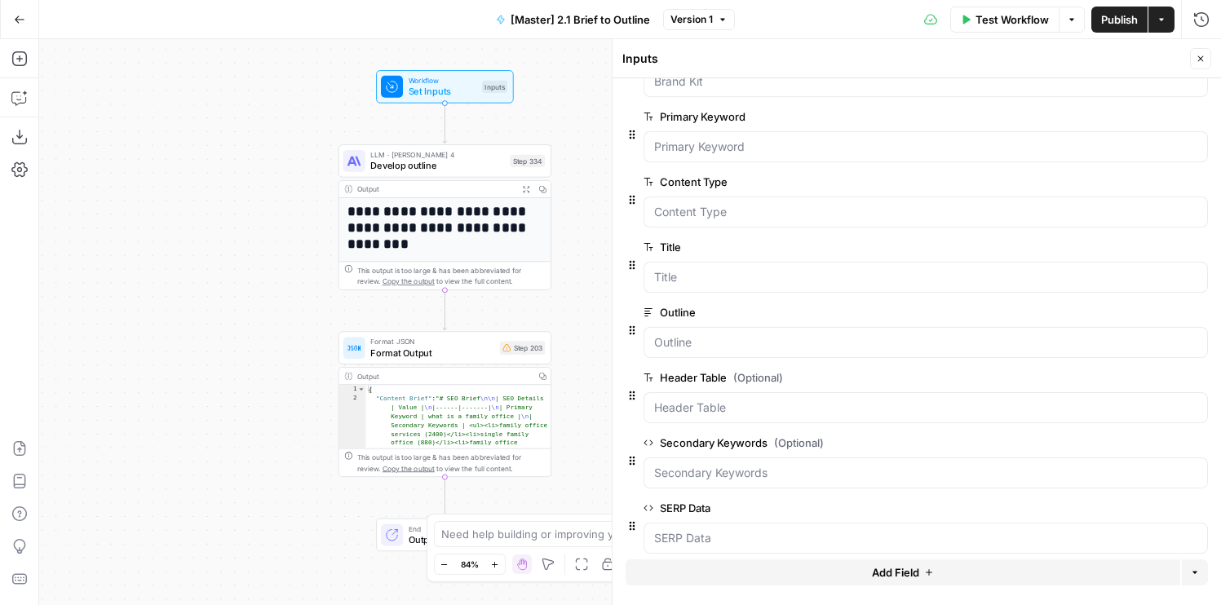
scroll to position [67, 0]
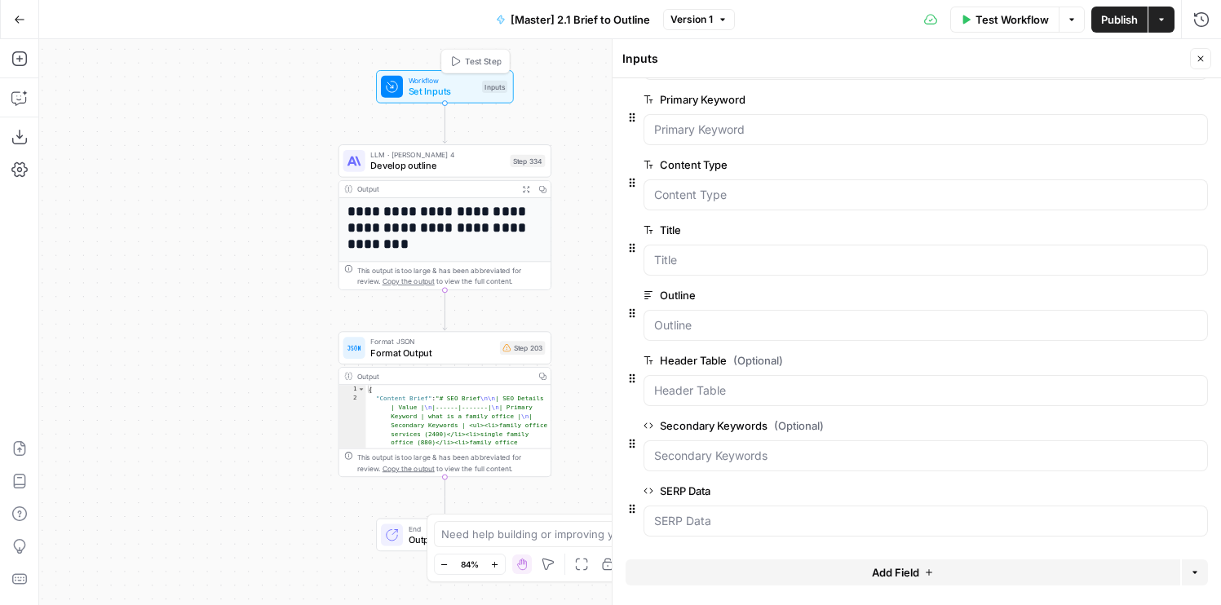
click at [483, 60] on span "Test Step" at bounding box center [483, 61] width 37 height 12
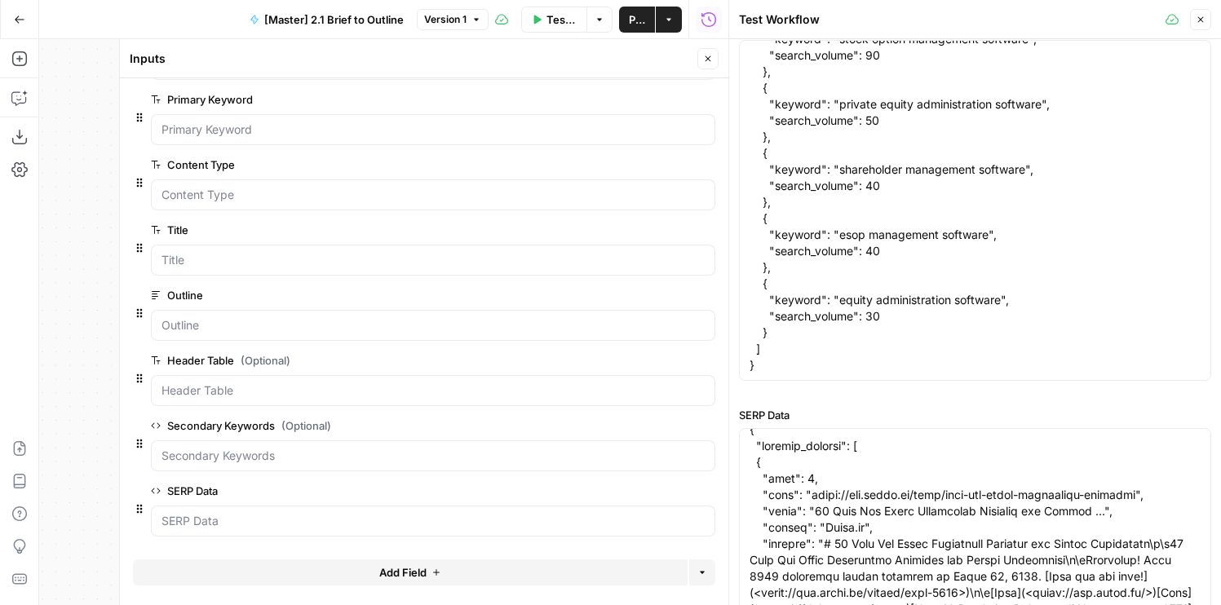
scroll to position [999, 0]
